Goal: Task Accomplishment & Management: Complete application form

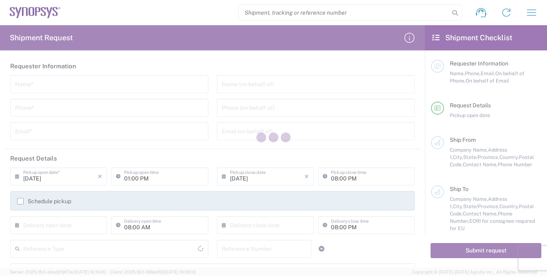
click at [54, 86] on div at bounding box center [273, 138] width 547 height 276
type input "[GEOGRAPHIC_DATA]"
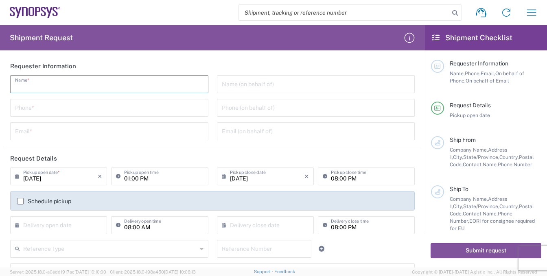
click at [38, 87] on input "text" at bounding box center [109, 84] width 189 height 14
type input "r"
type input "[PERSON_NAME]"
click at [44, 108] on input "tel" at bounding box center [109, 107] width 189 height 14
type input "8585762600"
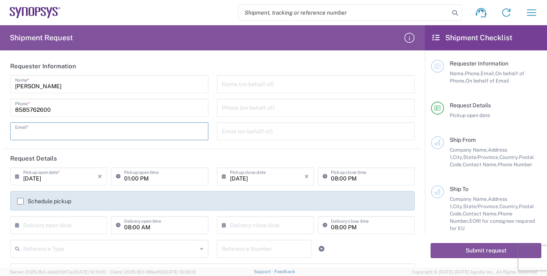
click at [53, 133] on input "text" at bounding box center [109, 131] width 189 height 14
type input "[EMAIL_ADDRESS][DOMAIN_NAME]"
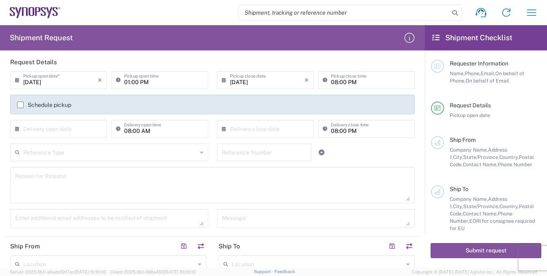
scroll to position [204, 0]
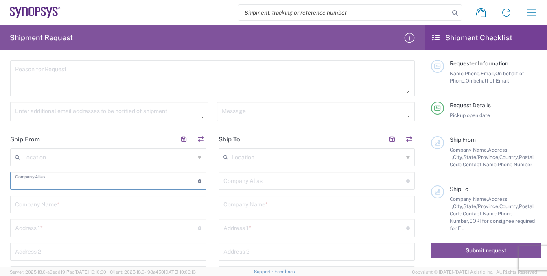
click at [66, 182] on input "text" at bounding box center [106, 180] width 183 height 14
drag, startPoint x: 59, startPoint y: 204, endPoint x: 92, endPoint y: 212, distance: 34.3
click at [62, 205] on input "text" at bounding box center [108, 204] width 186 height 14
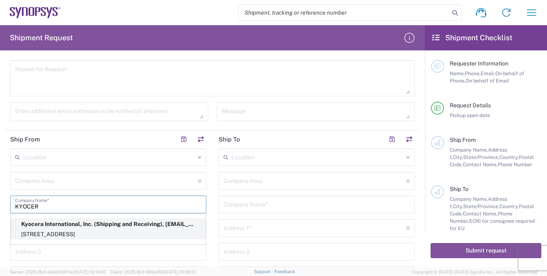
type input "KYOCER"
click at [24, 230] on p "[STREET_ADDRESS]" at bounding box center [108, 235] width 186 height 10
type input "Kyocera"
type input "Kyocera International, Inc."
type input "[STREET_ADDRESS]"
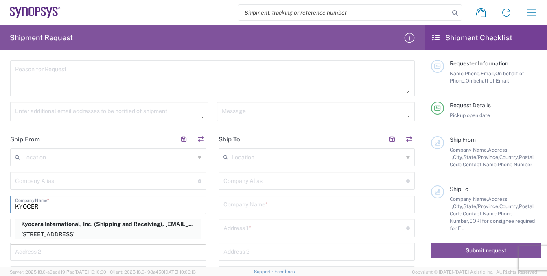
type input "[GEOGRAPHIC_DATA]"
type input "[US_STATE]"
type input "92123"
type input "Shipping and Receiving"
type input "8585762600"
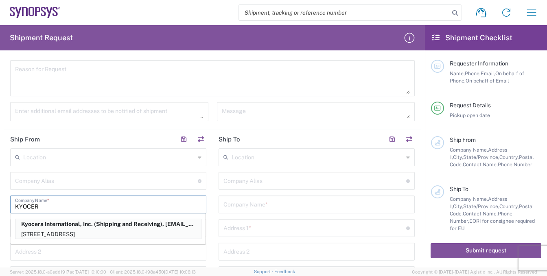
type input "[EMAIL_ADDRESS][DOMAIN_NAME]"
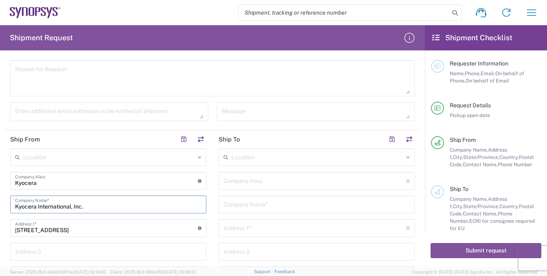
click at [279, 204] on input "text" at bounding box center [317, 204] width 186 height 14
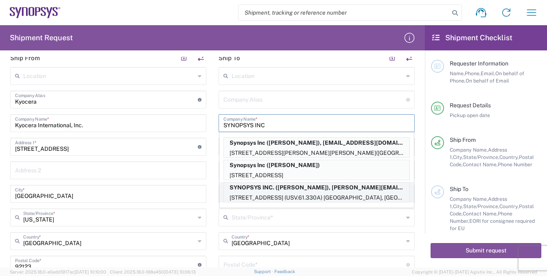
scroll to position [244, 0]
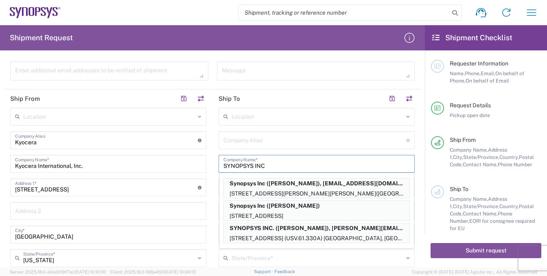
click at [299, 163] on input "SYNOPSYS INC" at bounding box center [317, 163] width 186 height 14
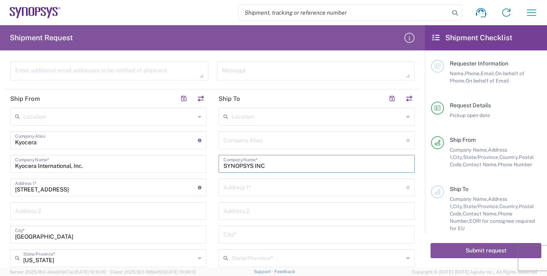
type input "SYNOPSYS INC"
click at [270, 190] on input "text" at bounding box center [315, 187] width 183 height 14
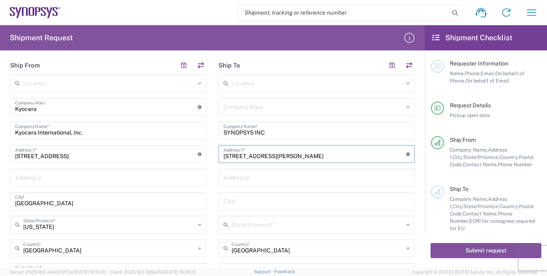
scroll to position [366, 0]
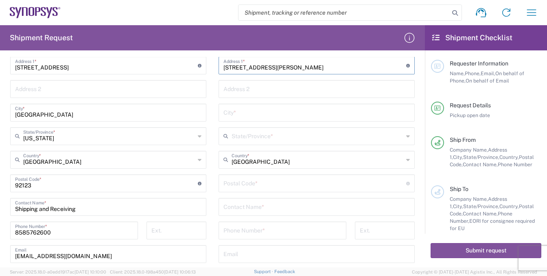
type input "[STREET_ADDRESS][PERSON_NAME]"
click at [256, 113] on input "text" at bounding box center [317, 112] width 186 height 14
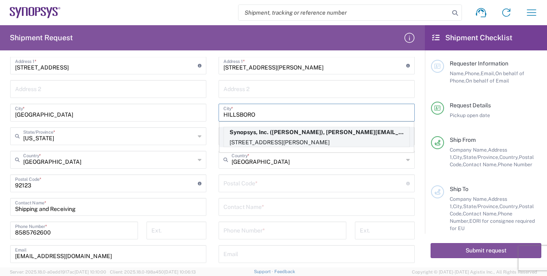
type input "HILLSBORO"
click at [287, 139] on p "[STREET_ADDRESS][PERSON_NAME]" at bounding box center [317, 143] width 186 height 10
type input "Synopsys Hillsboro"
type input "Synopsys, Inc."
type input "[STREET_ADDRESS][PERSON_NAME]"
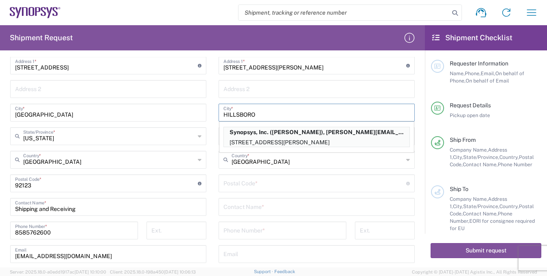
type input "Suite 400"
type input "Hillsboro"
type input "[US_STATE]"
type input "97124"
type input "[PERSON_NAME]"
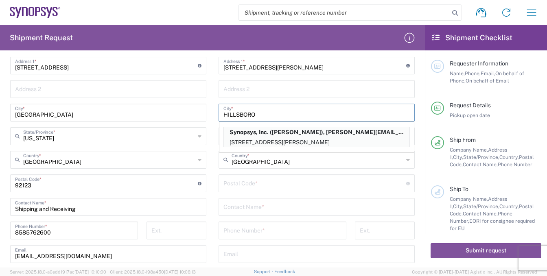
type input "5038808195"
type input "[PERSON_NAME][EMAIL_ADDRESS][PERSON_NAME][DOMAIN_NAME]"
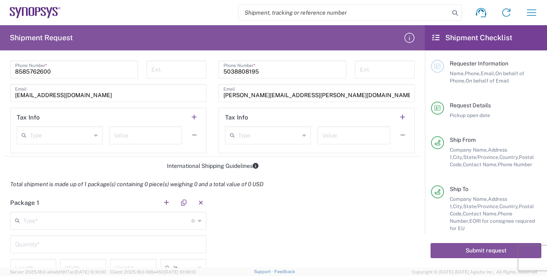
scroll to position [611, 0]
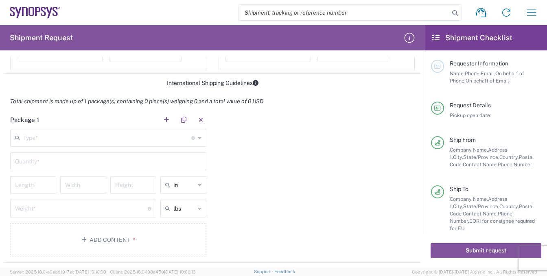
click at [55, 138] on input "text" at bounding box center [107, 137] width 168 height 14
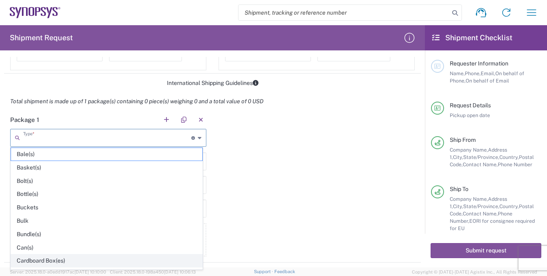
click at [49, 261] on span "Cardboard Box(es)" at bounding box center [106, 261] width 191 height 13
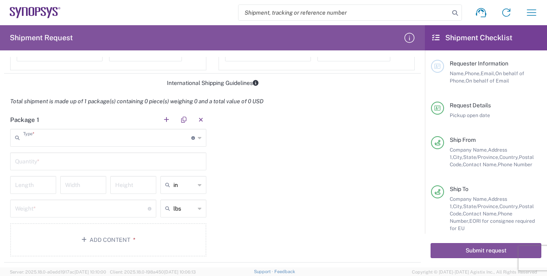
type input "Cardboard Box(es)"
click at [27, 167] on input "text" at bounding box center [108, 161] width 186 height 14
type input "1"
click at [20, 182] on input "number" at bounding box center [33, 185] width 36 height 14
type input "20"
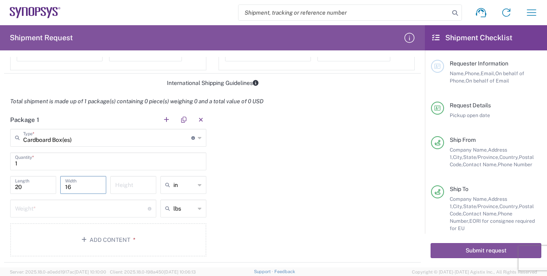
type input "16"
click at [31, 210] on input "number" at bounding box center [81, 208] width 133 height 14
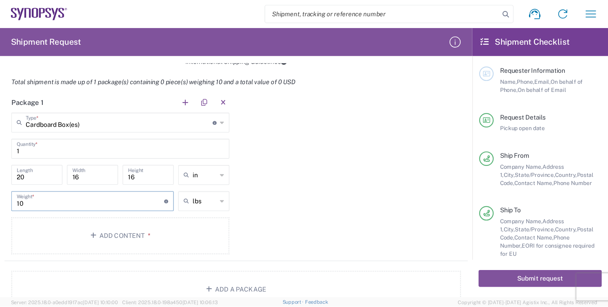
scroll to position [651, 0]
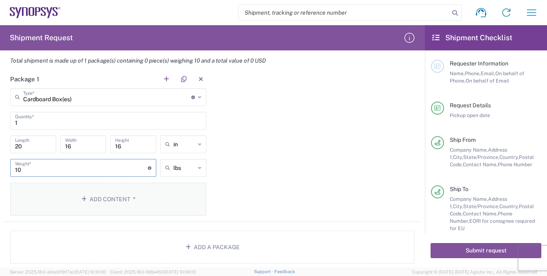
type input "10"
click at [110, 199] on button "Add Content *" at bounding box center [108, 199] width 196 height 33
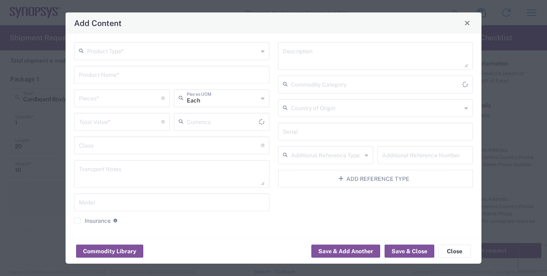
type input "US Dollar"
click at [149, 52] on input "text" at bounding box center [172, 50] width 171 height 14
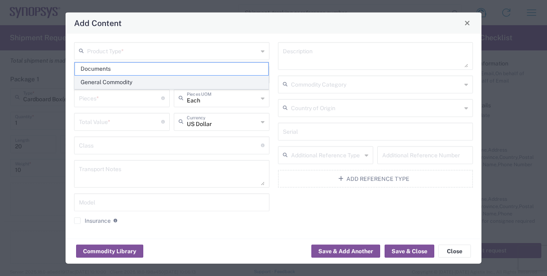
click at [130, 84] on span "General Commodity" at bounding box center [172, 82] width 194 height 13
type input "General Commodity"
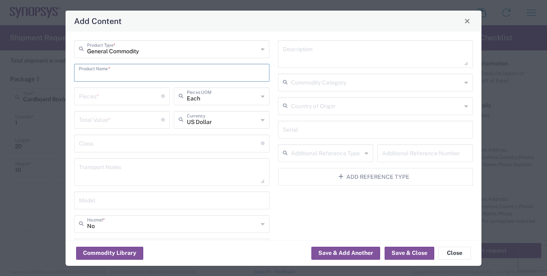
click at [110, 79] on input "text" at bounding box center [172, 72] width 186 height 14
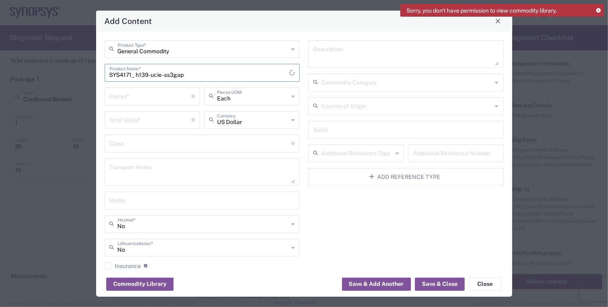
type input "SYS4171_ h139-ucie -ss3gap"
click at [154, 99] on input "number" at bounding box center [151, 96] width 82 height 14
type input "39"
click at [143, 122] on input "number" at bounding box center [151, 119] width 82 height 14
type input "8275.00"
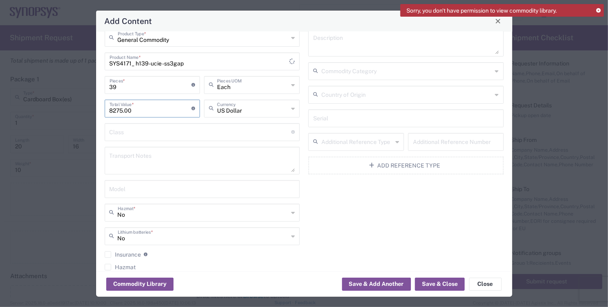
scroll to position [0, 0]
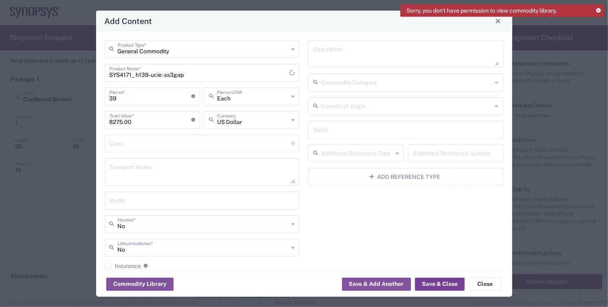
click at [443, 276] on button "Save & Close" at bounding box center [440, 284] width 50 height 13
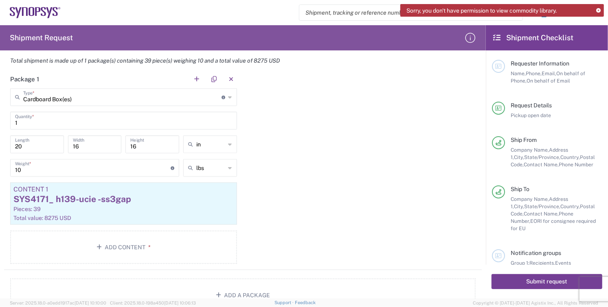
click at [547, 276] on button "Submit request" at bounding box center [546, 281] width 111 height 15
